Goal: Information Seeking & Learning: Learn about a topic

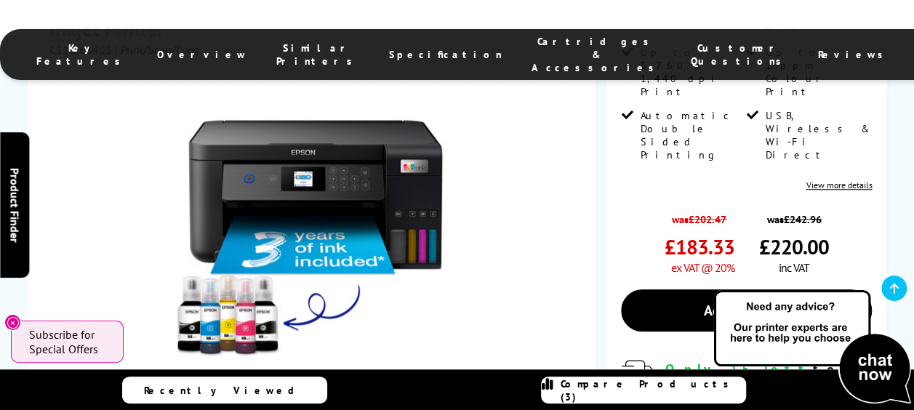
scroll to position [535, 0]
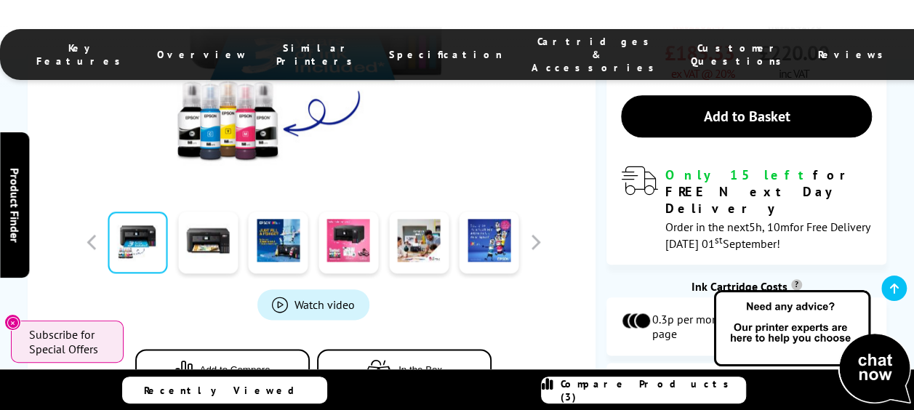
click at [778, 380] on span "View Cartridges" at bounding box center [787, 386] width 88 height 13
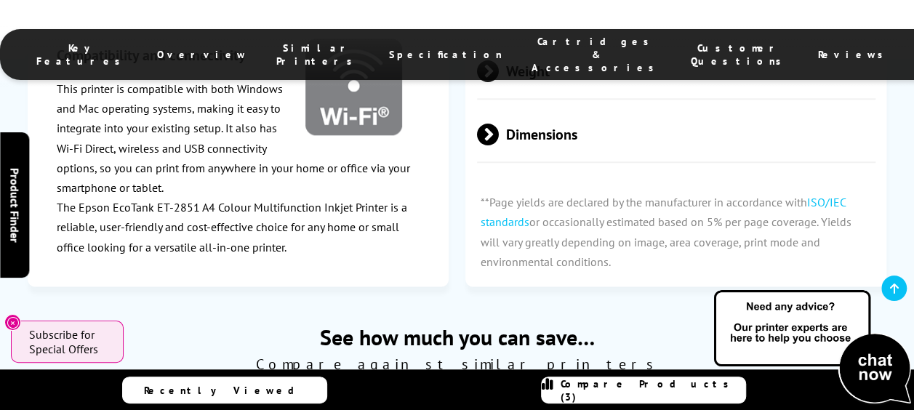
scroll to position [3484, 0]
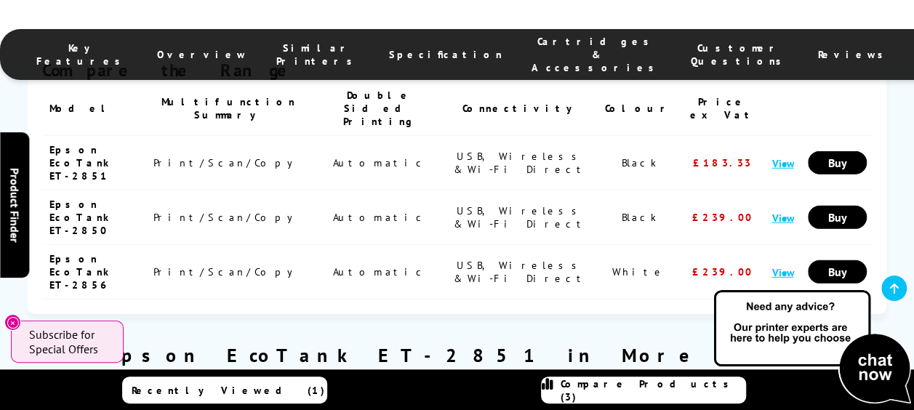
scroll to position [1939, 0]
